Goal: Use online tool/utility: Utilize a website feature to perform a specific function

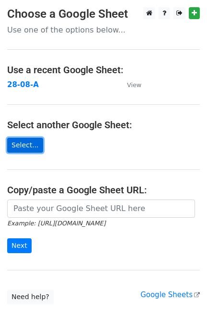
click at [28, 148] on link "Select..." at bounding box center [25, 145] width 36 height 15
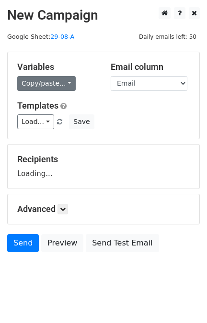
click at [49, 85] on link "Copy/paste..." at bounding box center [46, 83] width 58 height 15
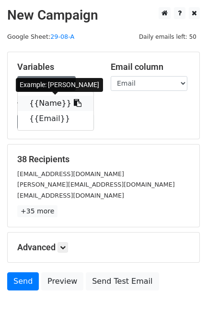
click at [39, 106] on link "{{Name}}" at bounding box center [56, 103] width 76 height 15
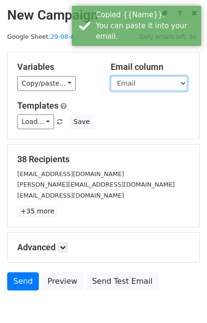
click at [119, 85] on select "Name Email" at bounding box center [149, 83] width 77 height 15
click at [111, 76] on select "Name Email" at bounding box center [149, 83] width 77 height 15
